Goal: Information Seeking & Learning: Learn about a topic

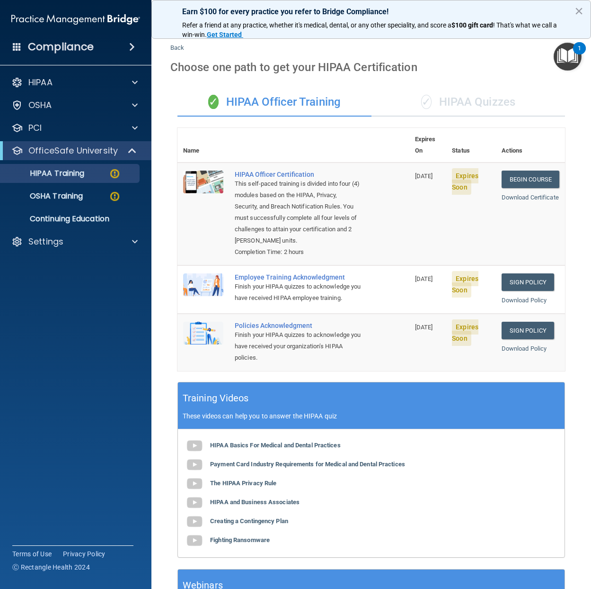
scroll to position [7, 0]
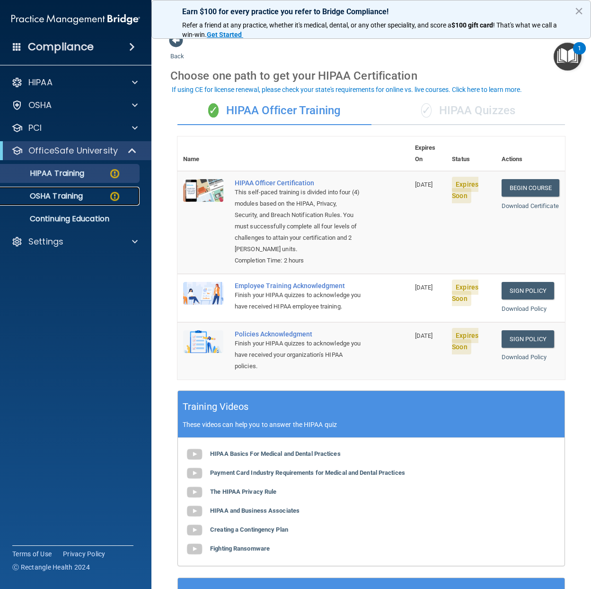
click at [45, 196] on p "OSHA Training" at bounding box center [44, 195] width 77 height 9
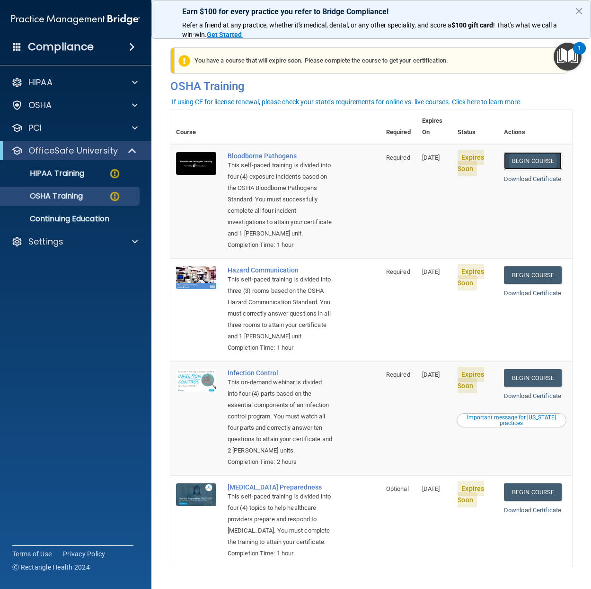
click at [504, 152] on link "Begin Course" at bounding box center [533, 161] width 58 height 18
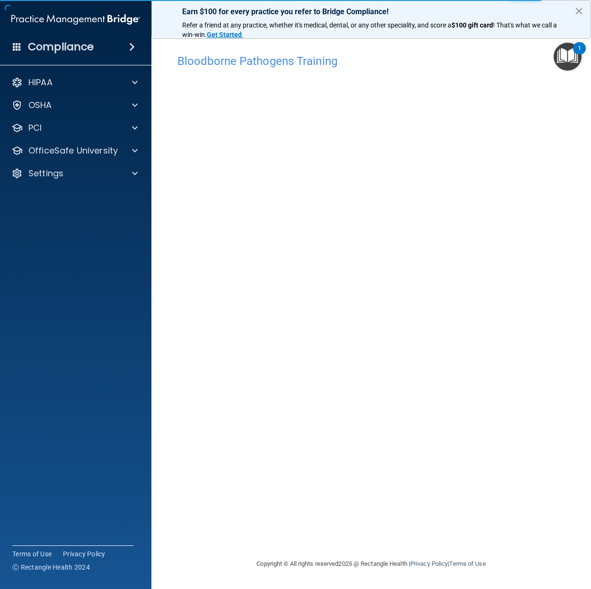
click at [577, 9] on button "×" at bounding box center [579, 10] width 9 height 15
